Goal: Transaction & Acquisition: Book appointment/travel/reservation

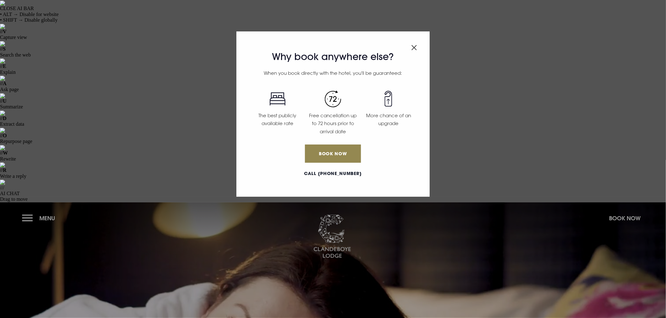
click at [416, 47] on img "Close modal" at bounding box center [414, 47] width 6 height 5
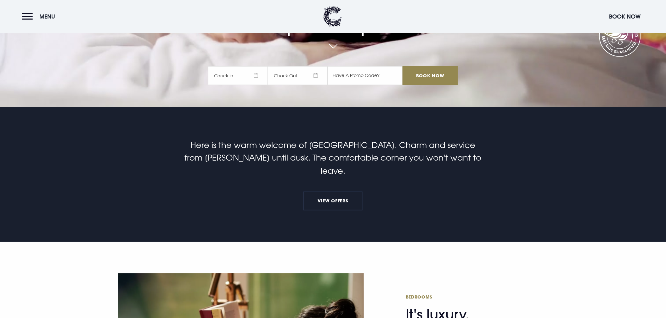
scroll to position [419, 0]
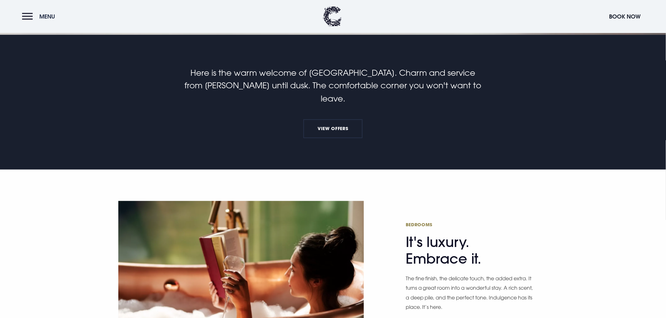
click at [26, 16] on button "Menu" at bounding box center [40, 17] width 36 height 14
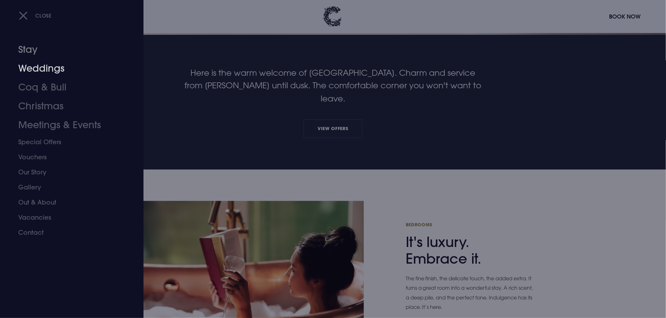
click at [31, 49] on link "Stay" at bounding box center [67, 49] width 99 height 19
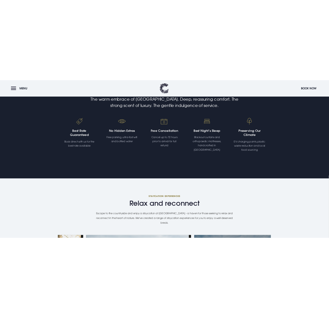
scroll to position [546, 0]
